Goal: Information Seeking & Learning: Find specific fact

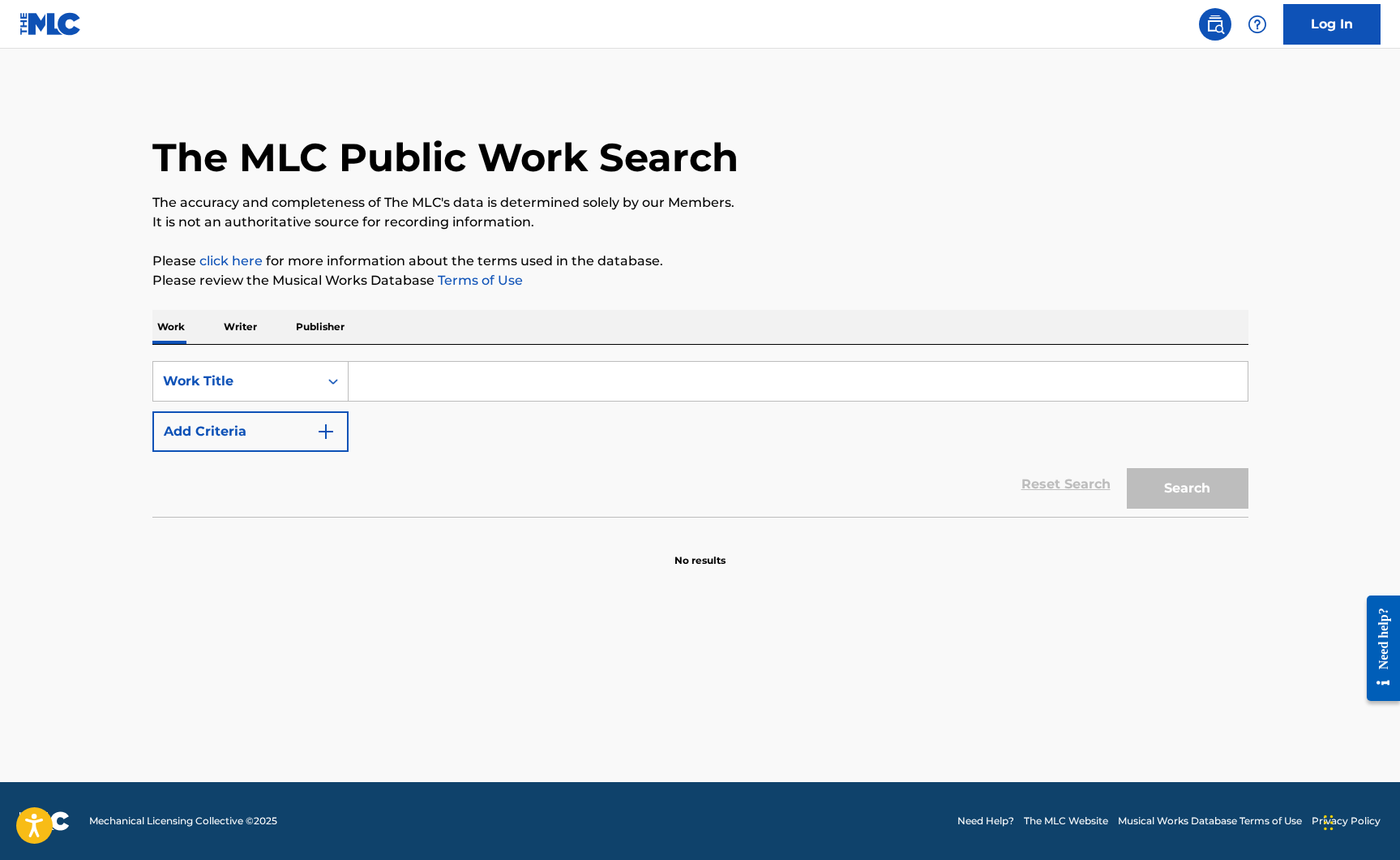
click at [458, 387] on input "Search Form" at bounding box center [798, 382] width 900 height 39
type input "surrender"
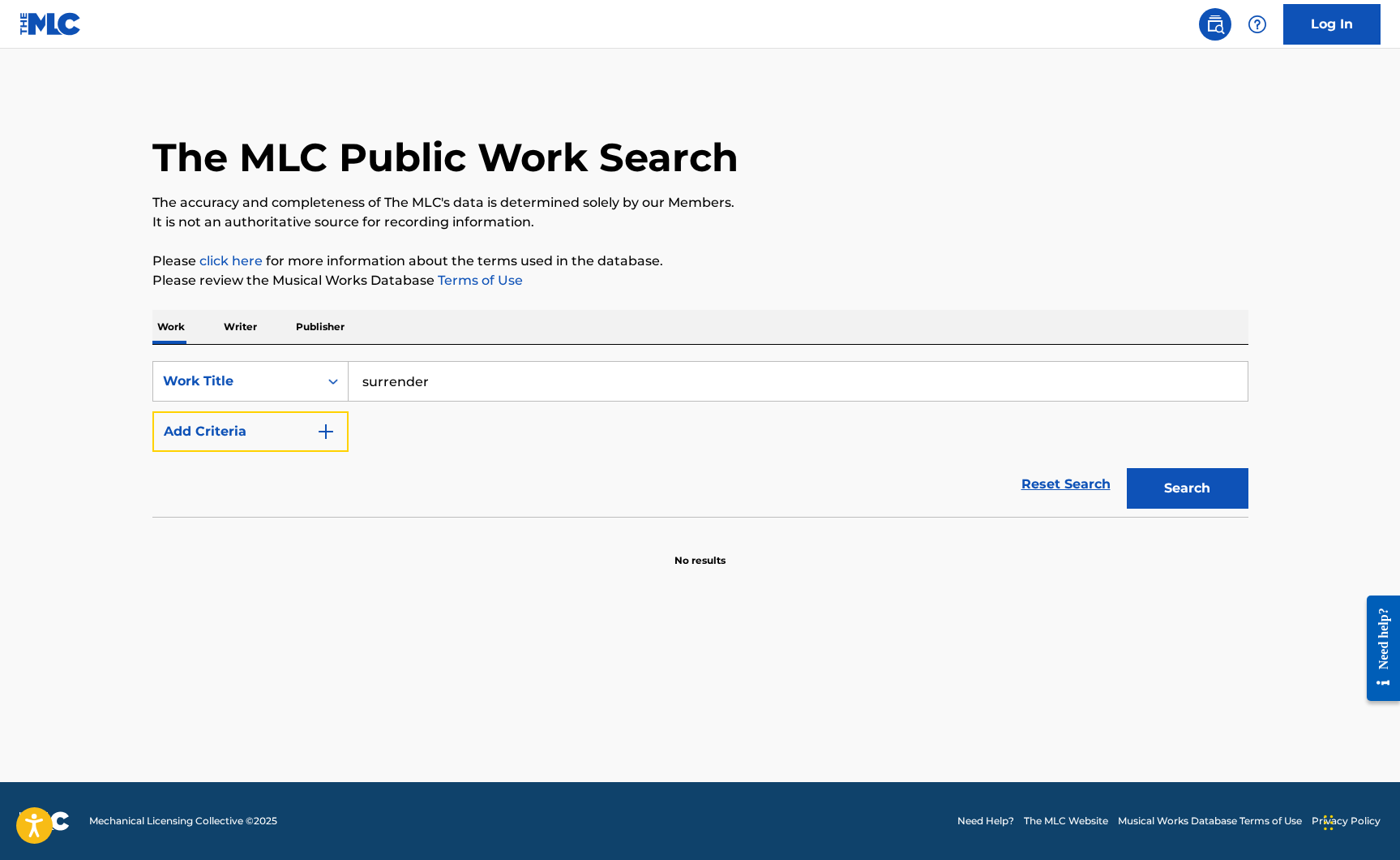
click at [292, 419] on button "Add Criteria" at bounding box center [250, 431] width 196 height 41
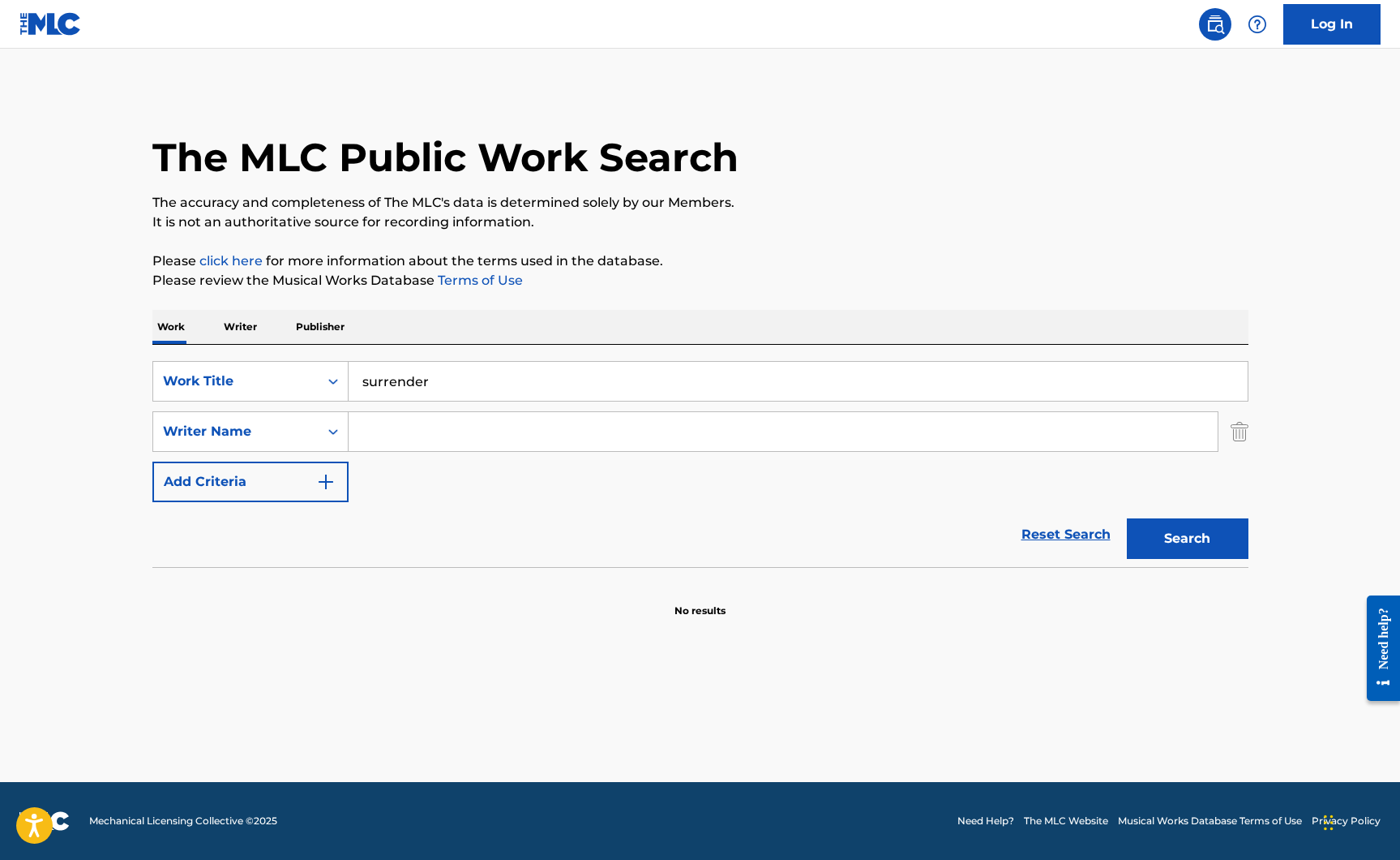
click at [395, 431] on input "Search Form" at bounding box center [782, 431] width 869 height 39
click at [1127, 518] on button "Search" at bounding box center [1187, 539] width 122 height 41
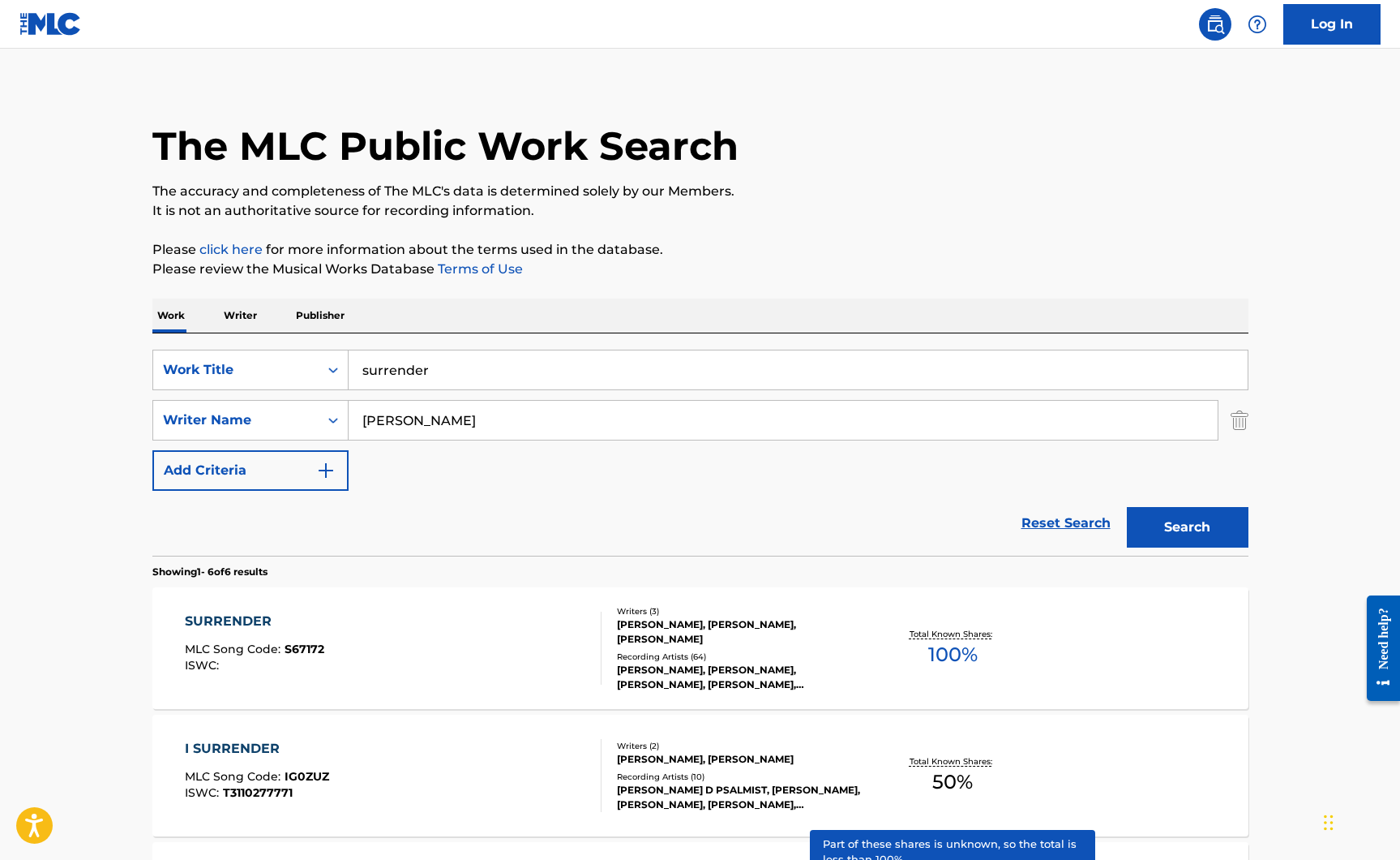
scroll to position [11, 0]
drag, startPoint x: 444, startPoint y: 416, endPoint x: 314, endPoint y: 421, distance: 130.1
click at [314, 421] on div "SearchWithCriteriaf8b15b08-496d-4986-9d14-74e5d2c17a13 Writer Name [PERSON_NAME]" at bounding box center [700, 422] width 1097 height 41
type input "[PERSON_NAME]"
click at [1127, 508] on button "Search" at bounding box center [1187, 528] width 122 height 41
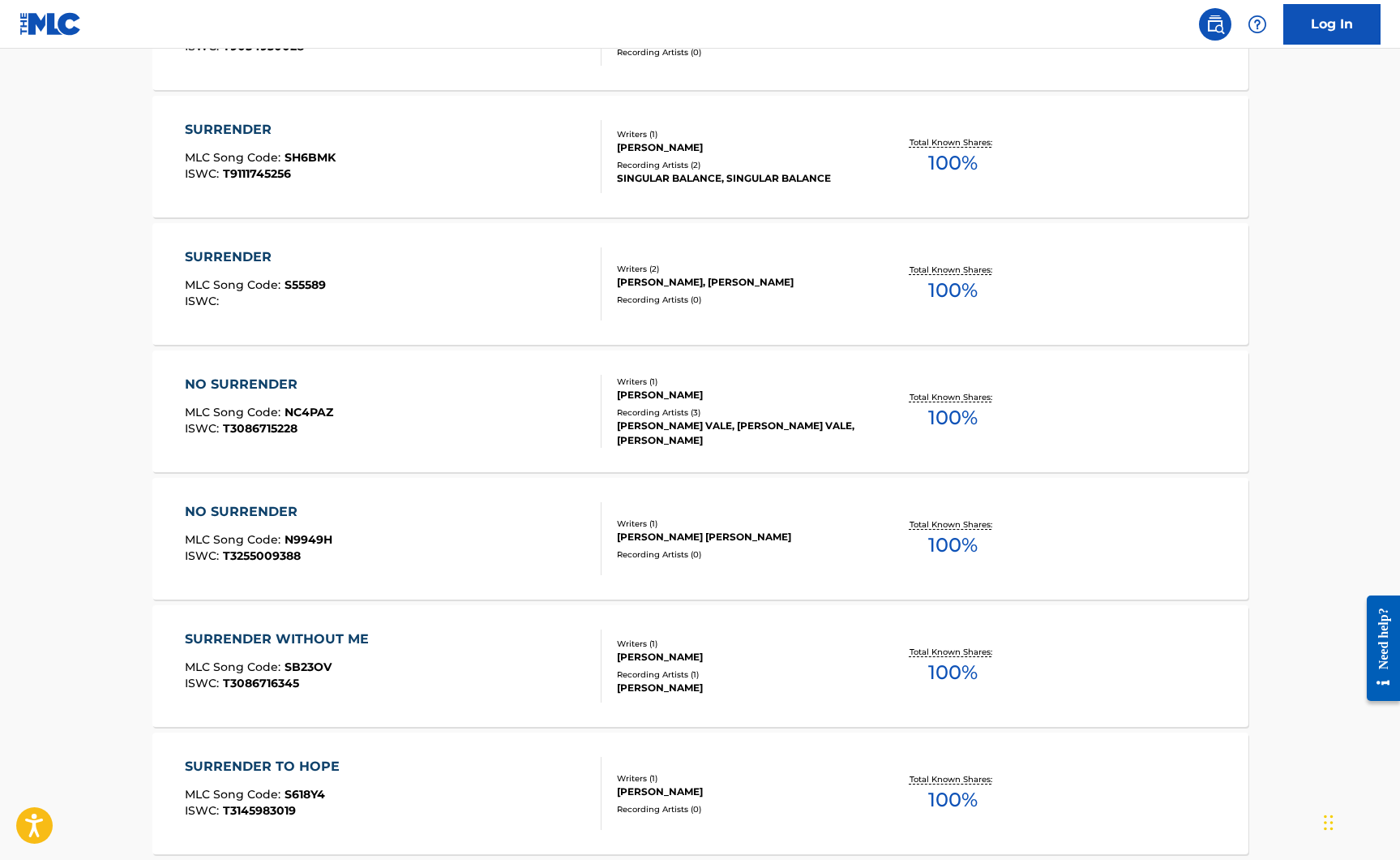
scroll to position [1176, 0]
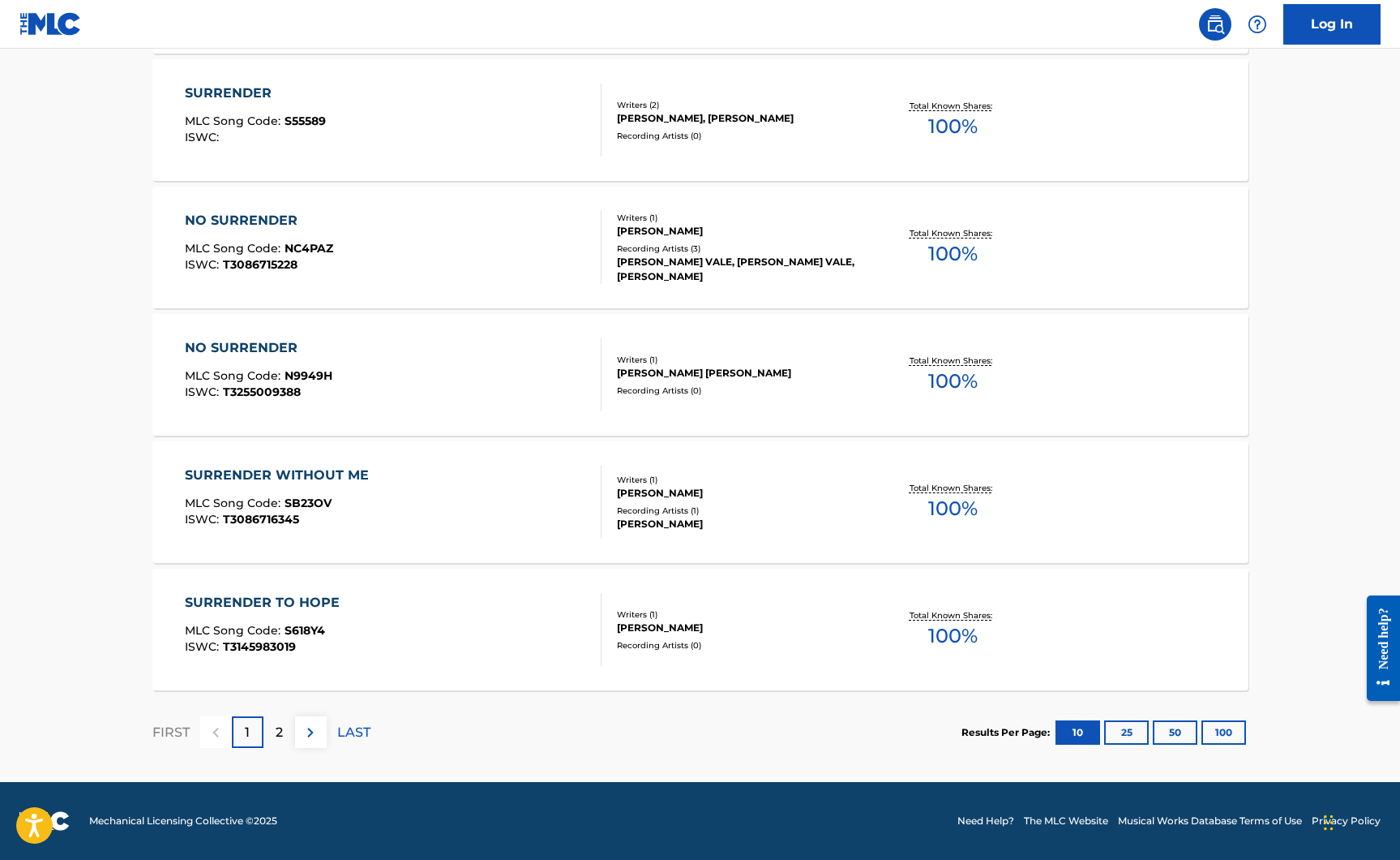
click at [280, 731] on p "2" at bounding box center [279, 732] width 7 height 20
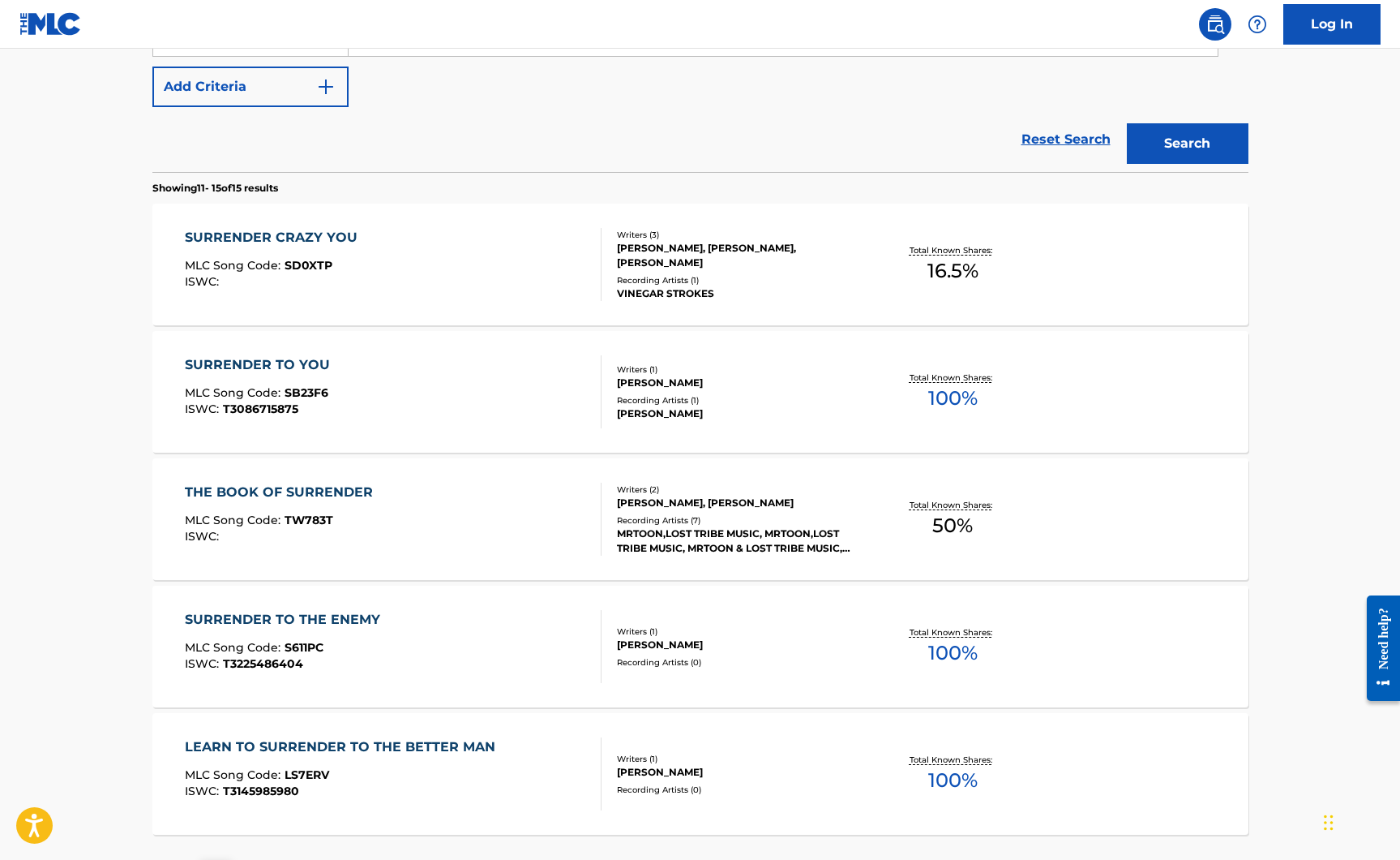
scroll to position [487, 0]
